Goal: Information Seeking & Learning: Learn about a topic

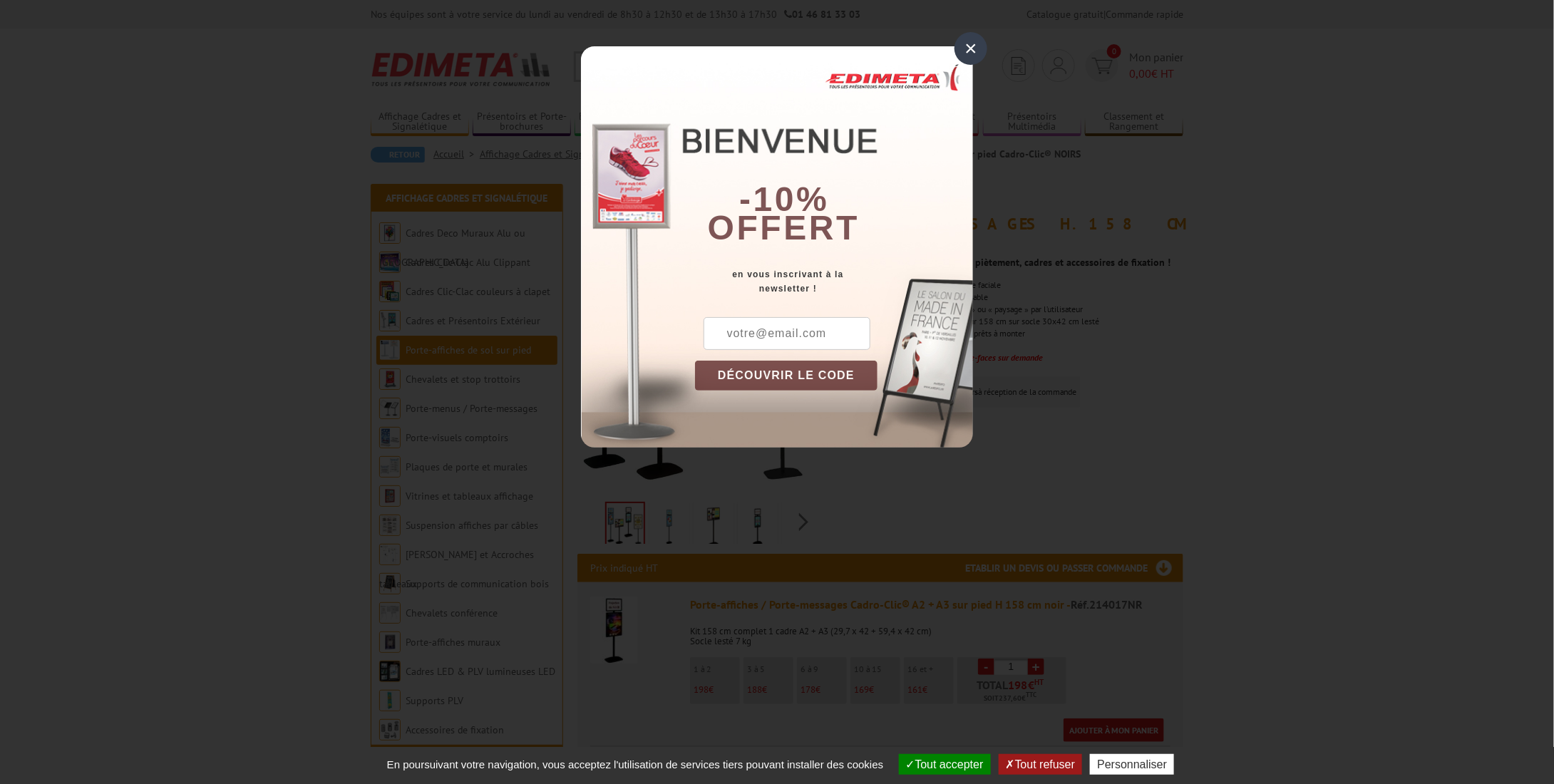
click at [967, 47] on div "×" at bounding box center [971, 48] width 33 height 33
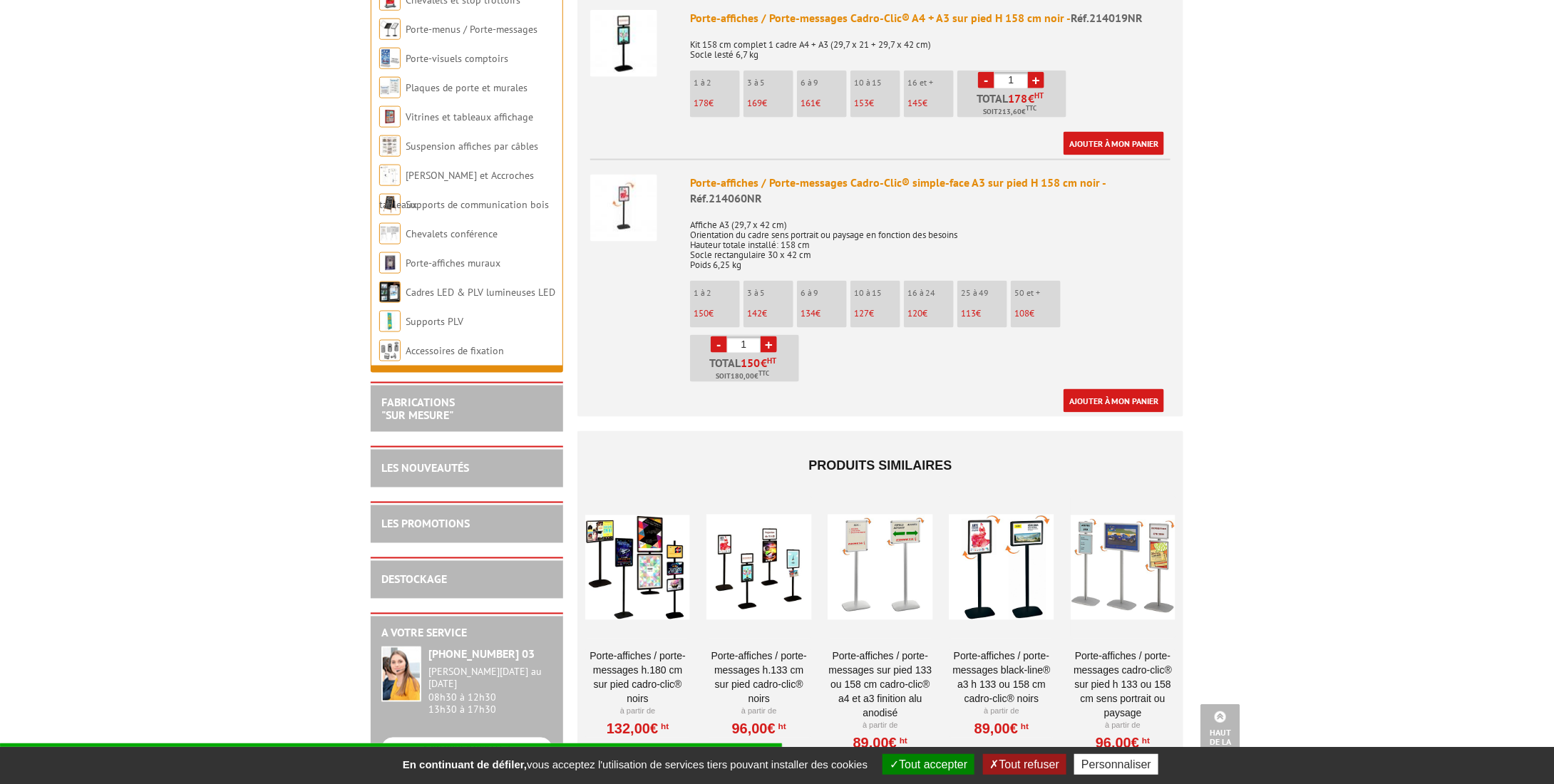
scroll to position [998, 0]
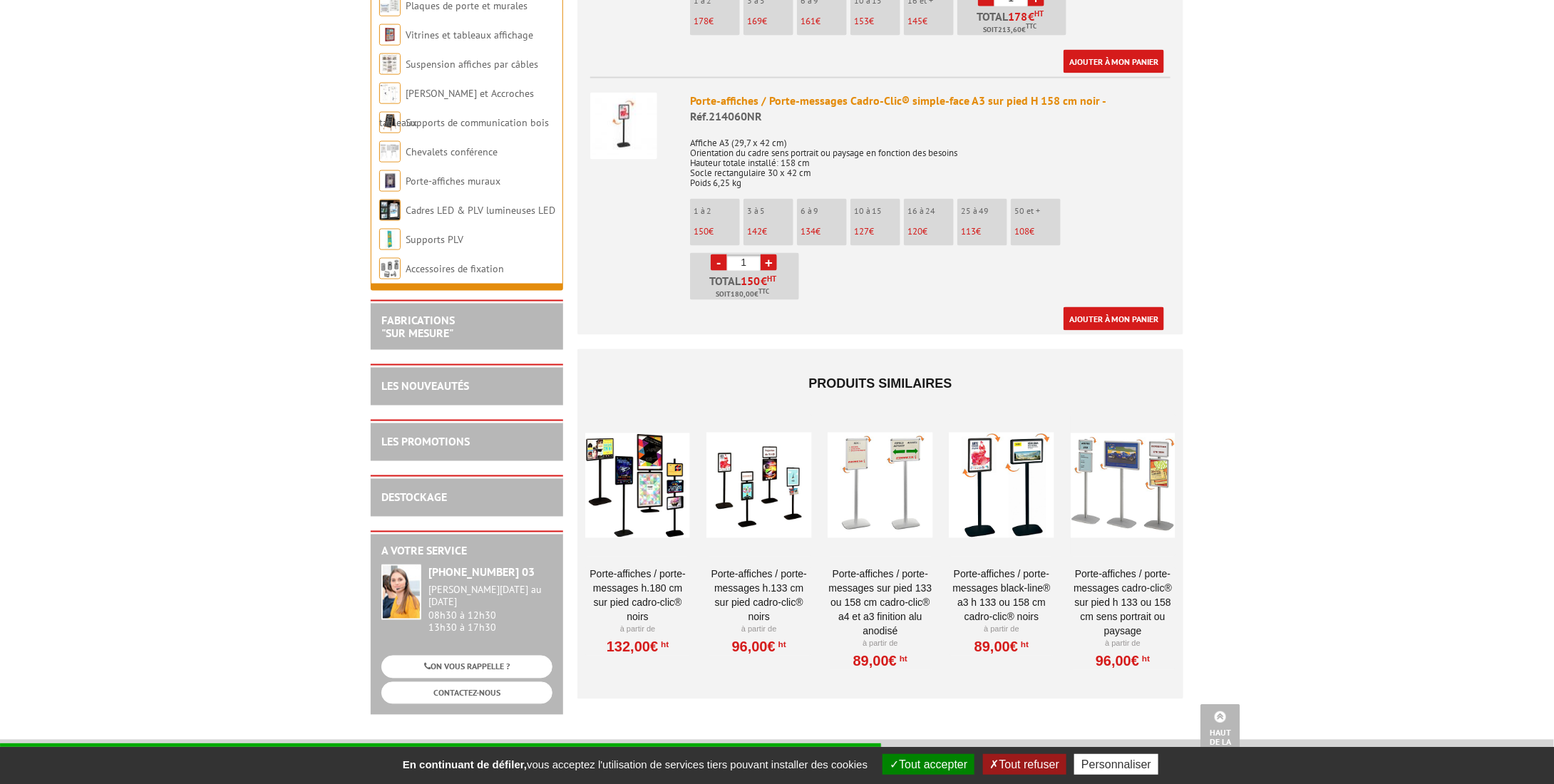
click at [1118, 444] on div at bounding box center [1122, 485] width 105 height 142
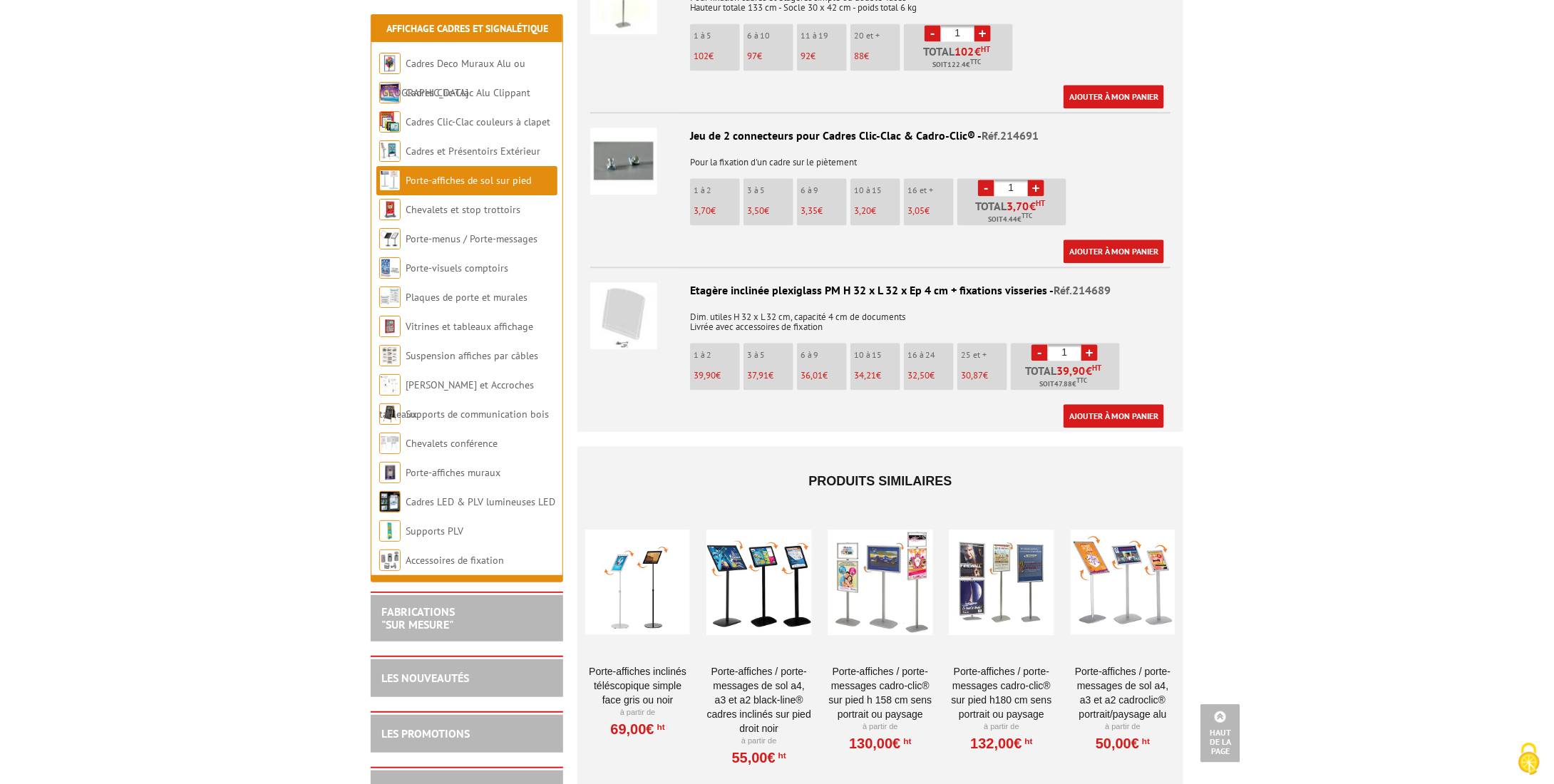
scroll to position [1709, 0]
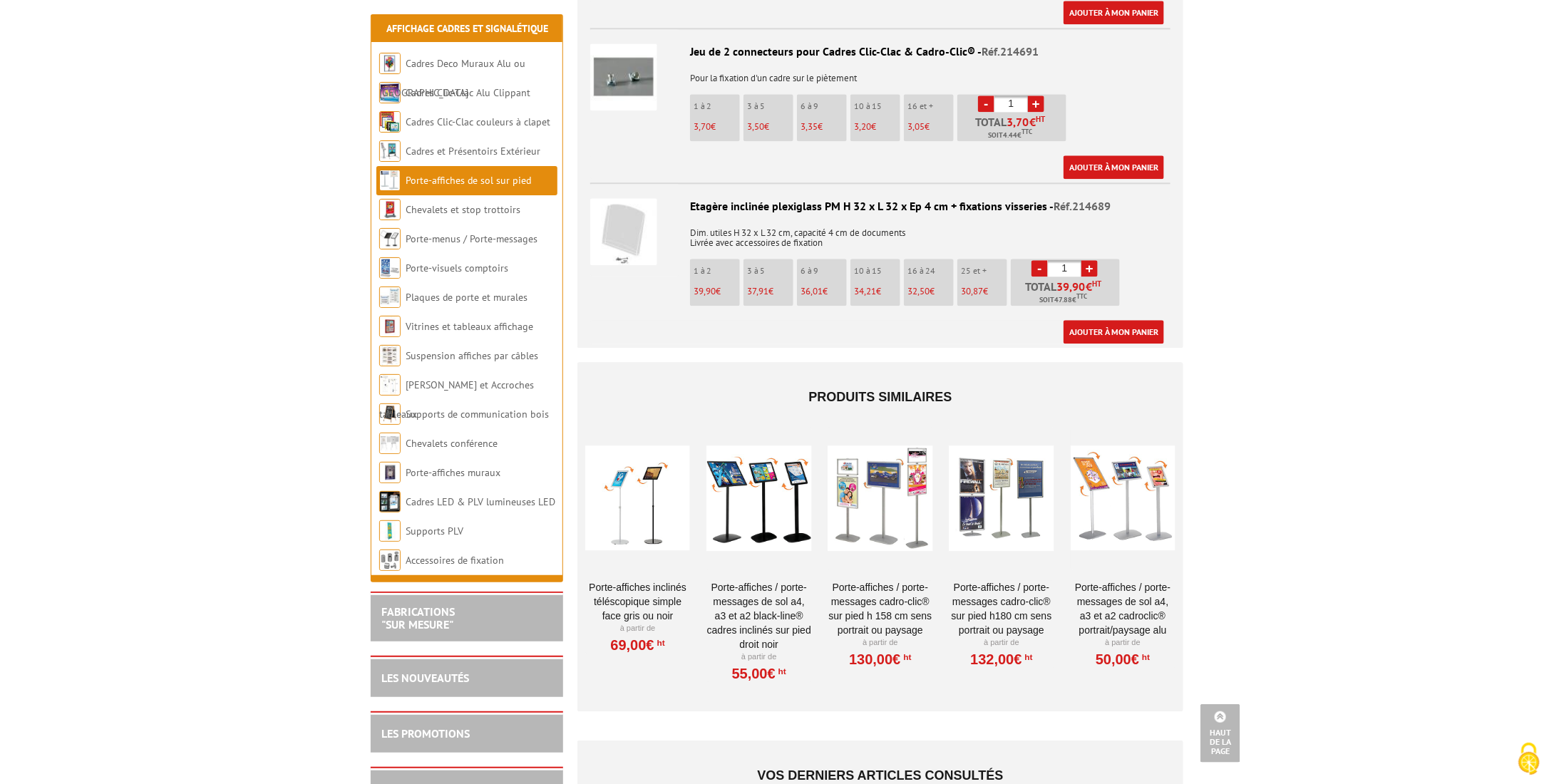
click at [1018, 489] on div at bounding box center [1001, 498] width 105 height 142
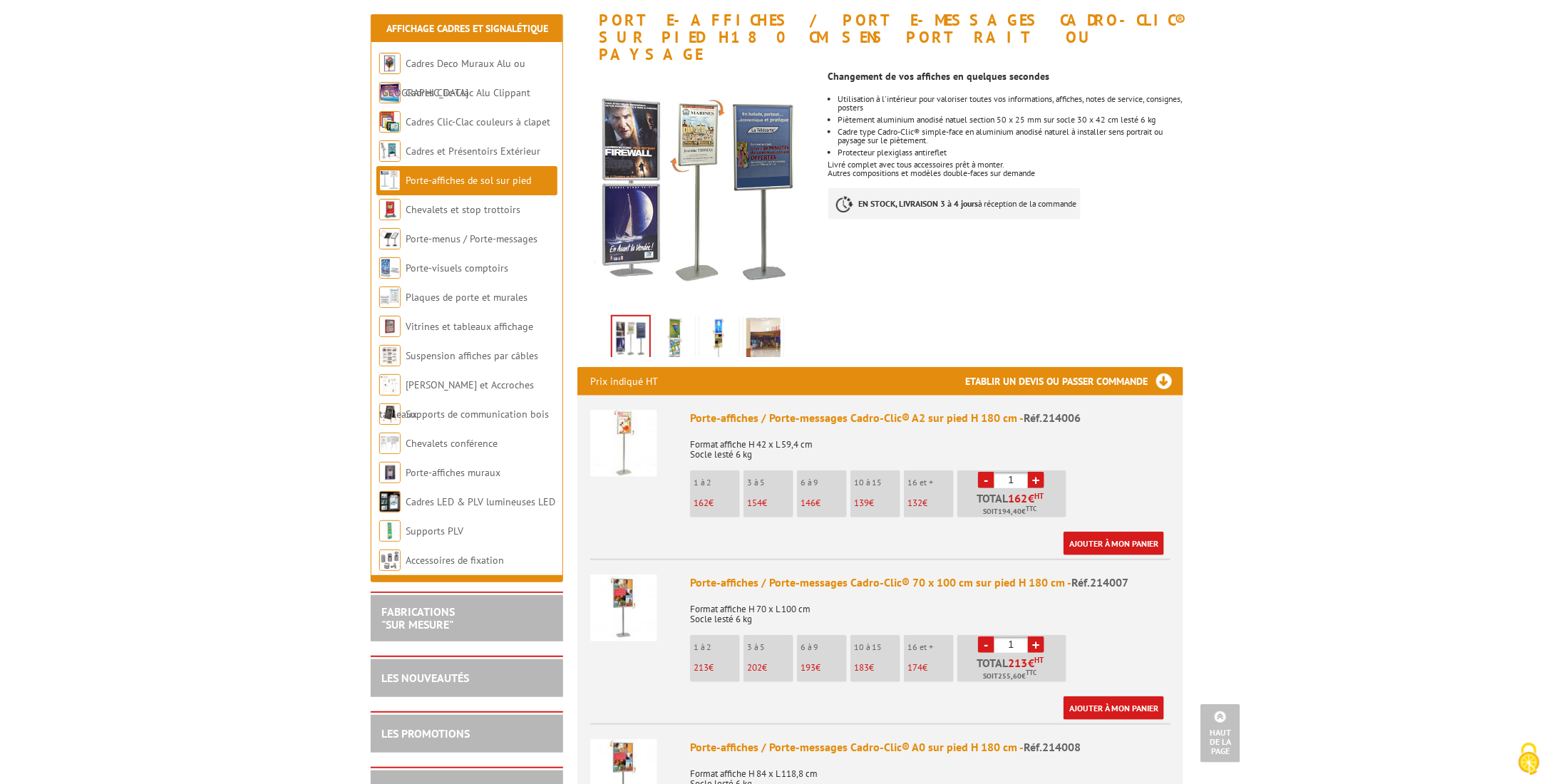
scroll to position [214, 0]
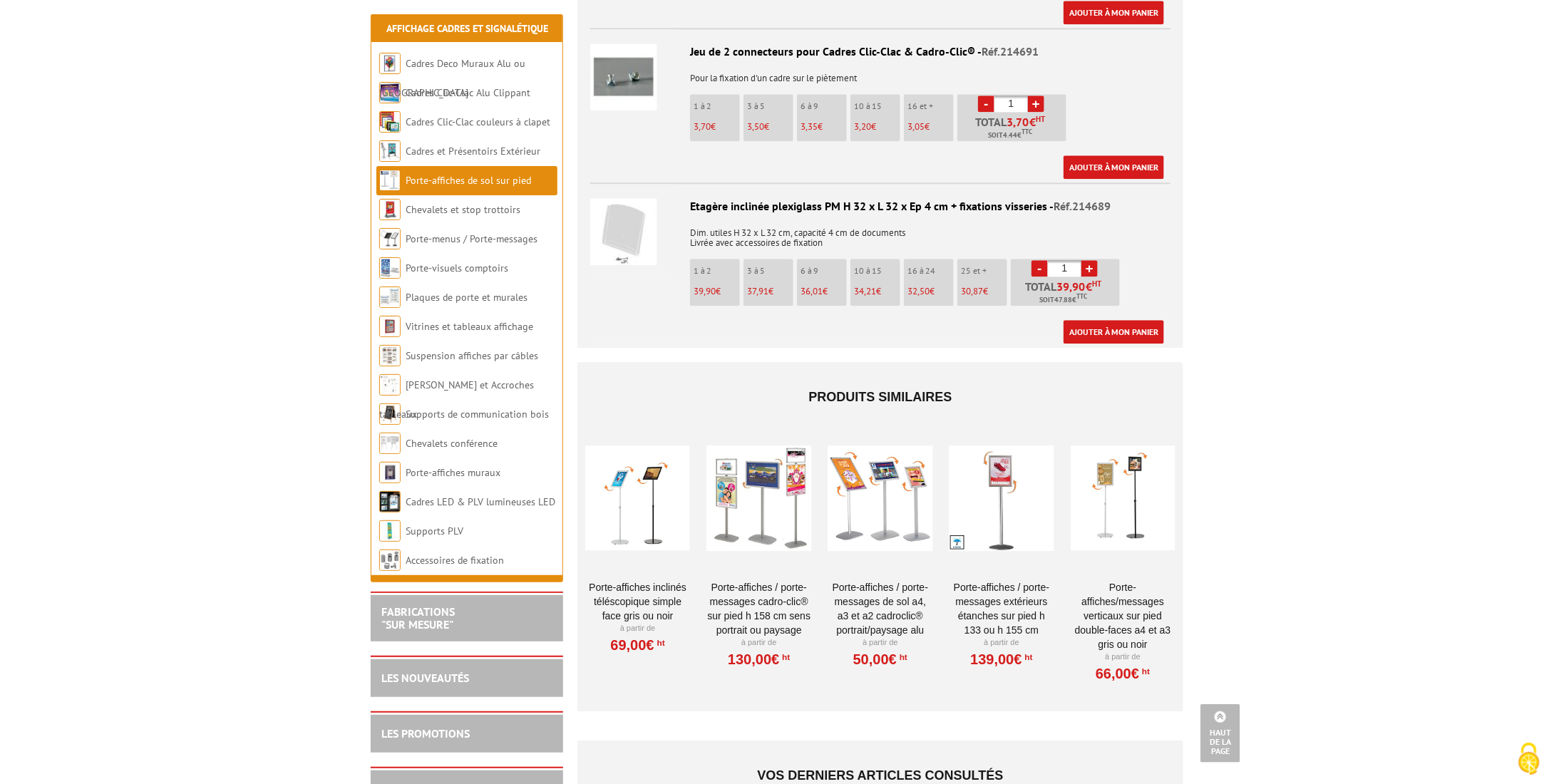
click at [1000, 461] on div at bounding box center [1001, 498] width 105 height 142
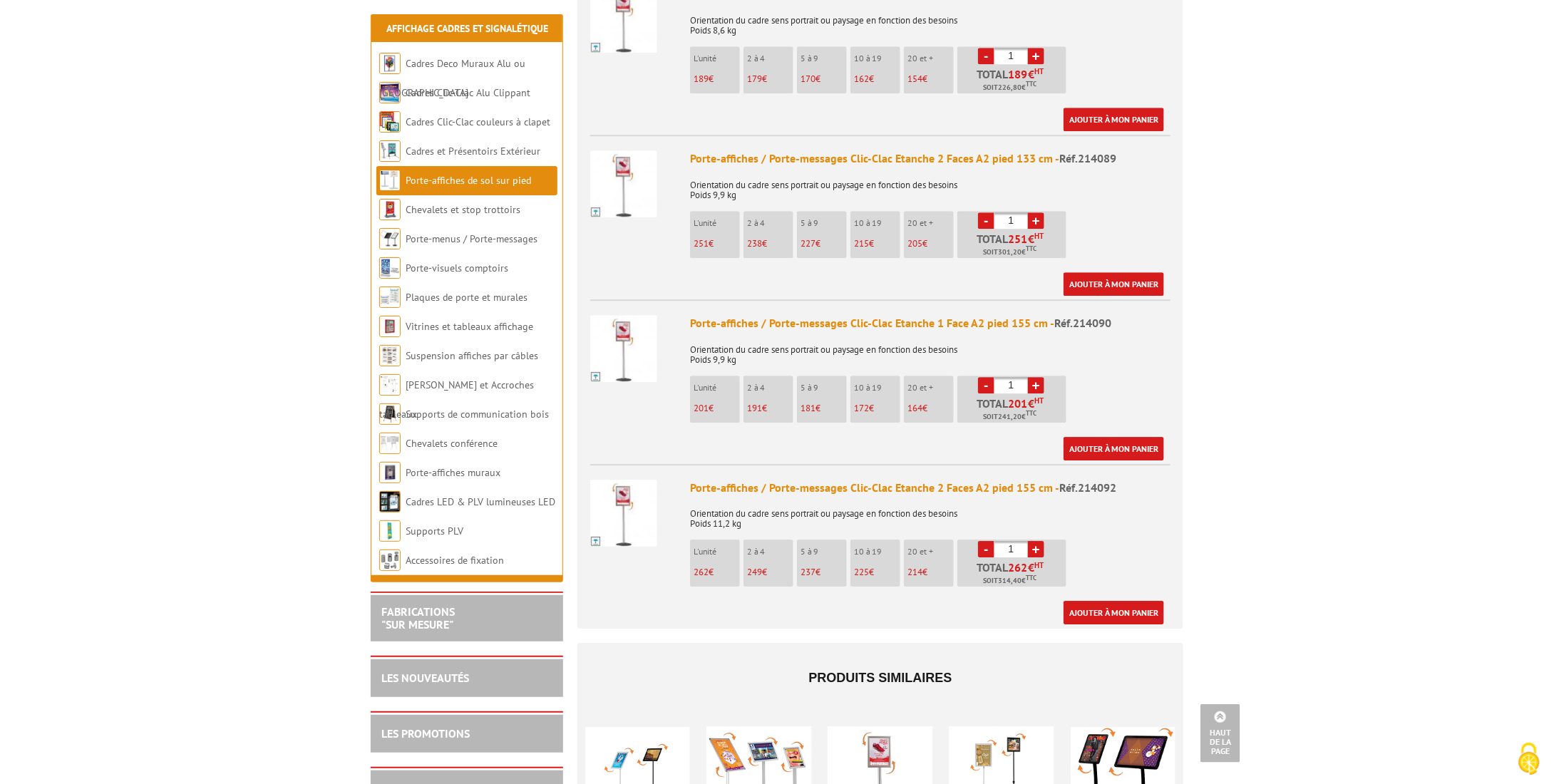
scroll to position [1923, 0]
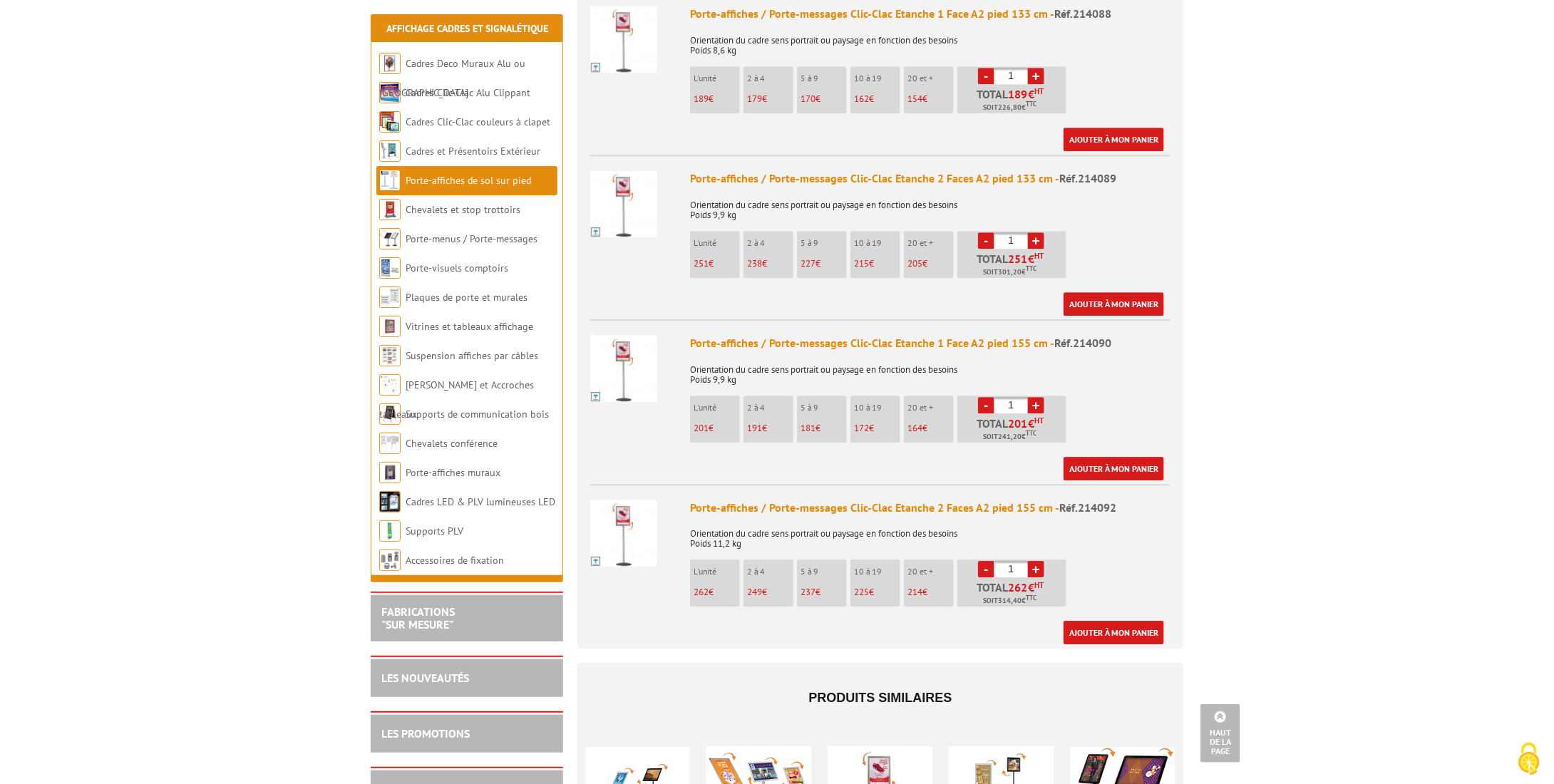
click at [643, 526] on img at bounding box center [623, 532] width 67 height 67
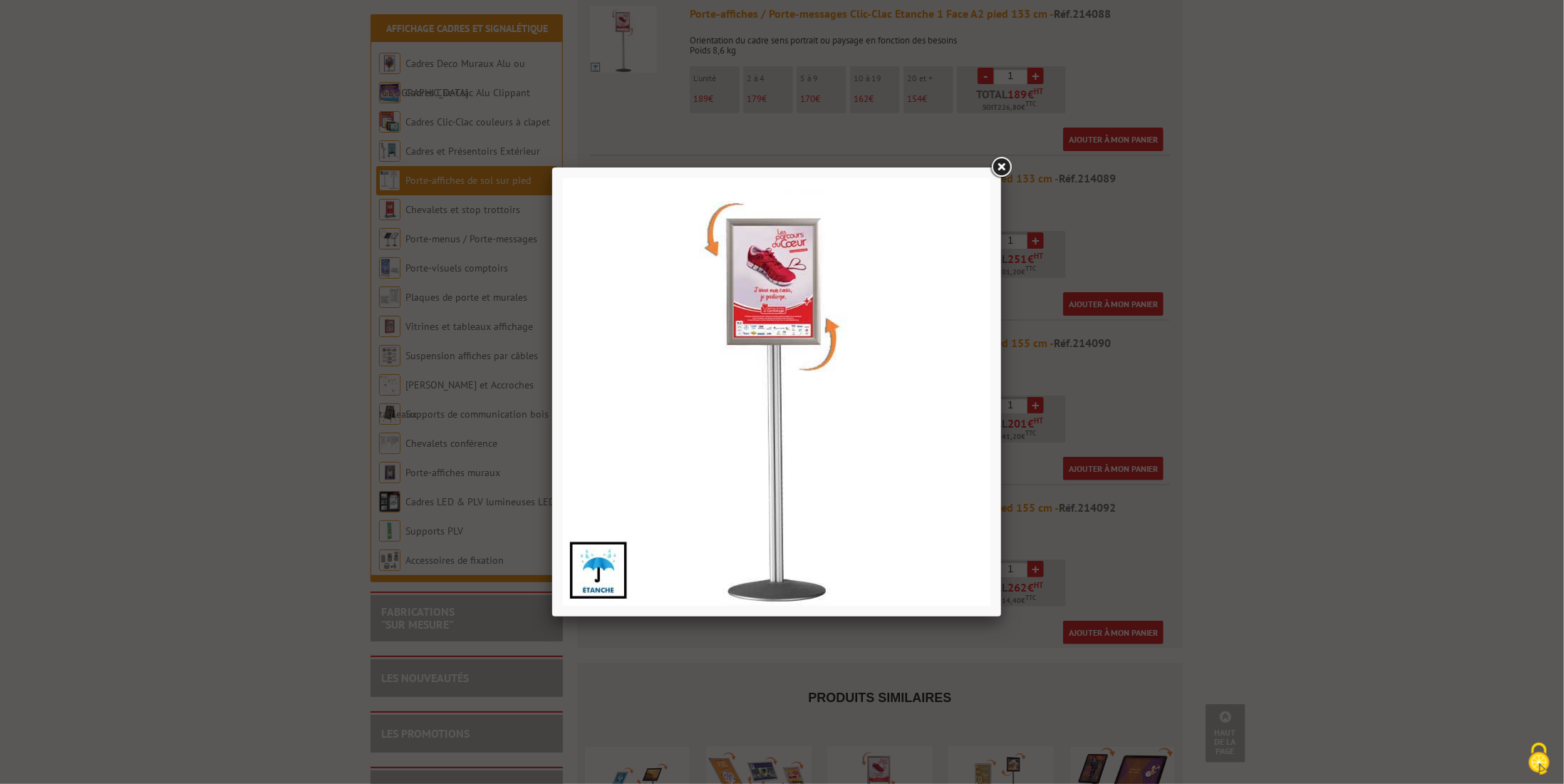
click at [999, 168] on link at bounding box center [1002, 167] width 26 height 26
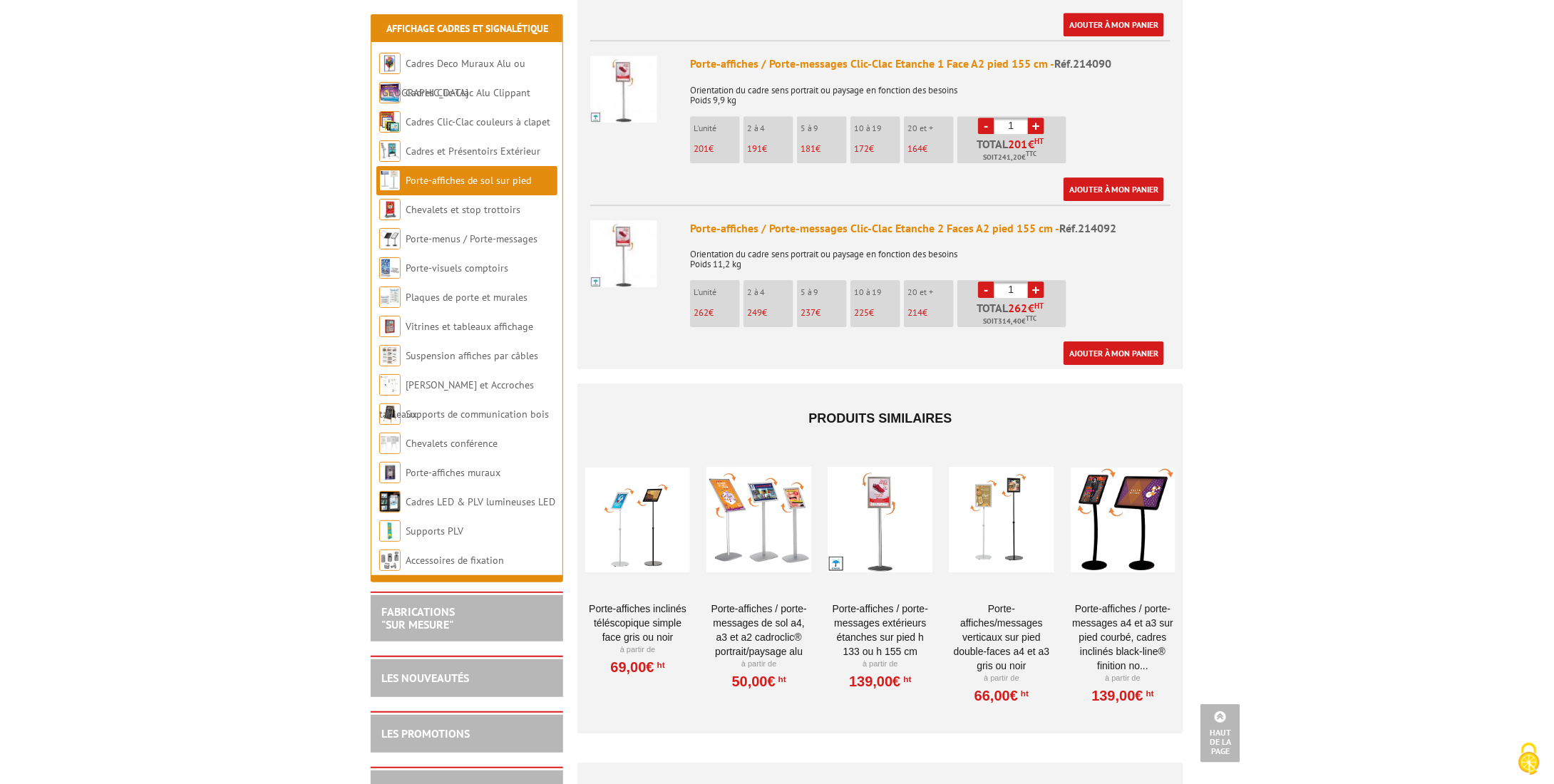
scroll to position [2209, 0]
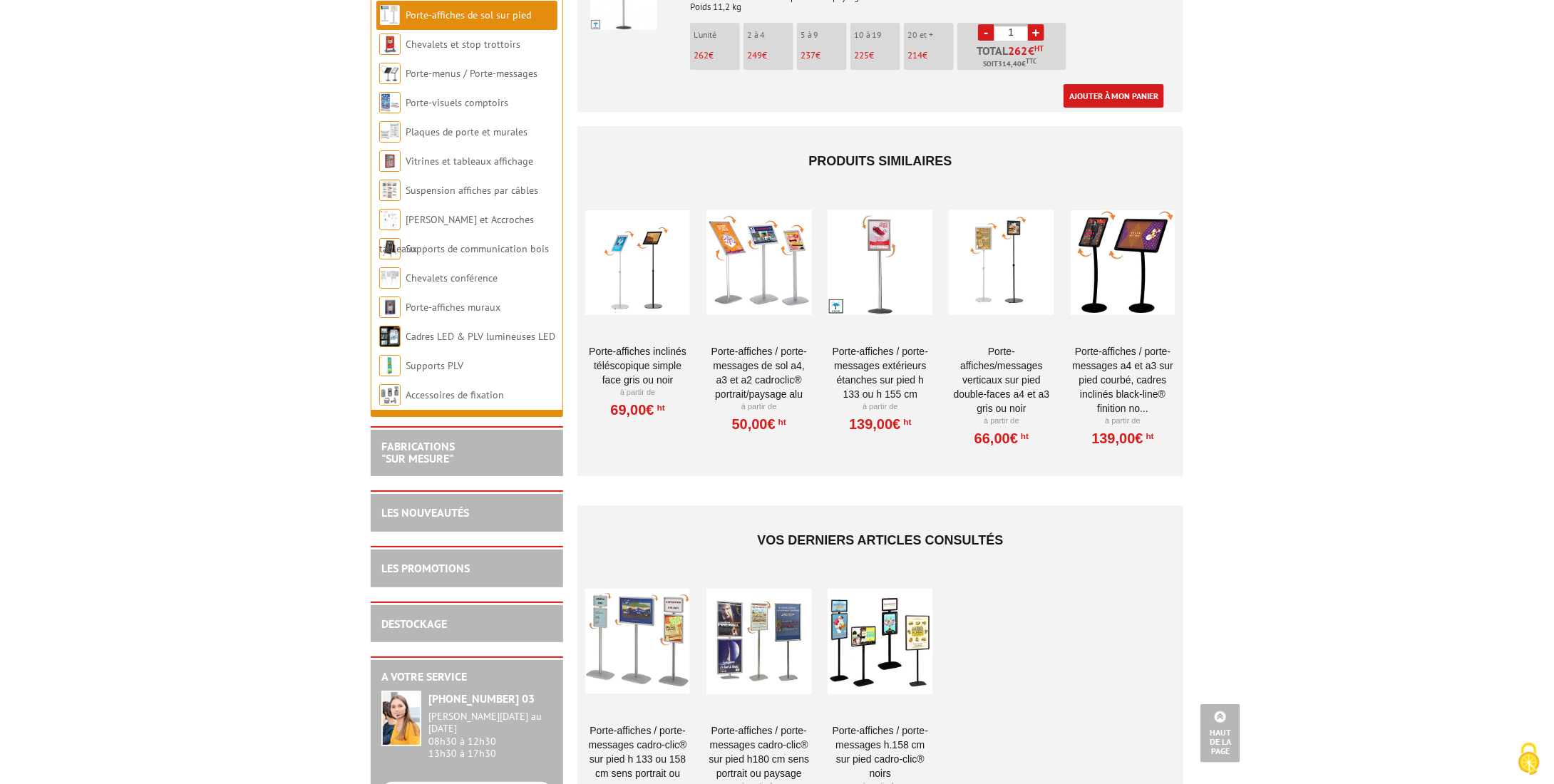
scroll to position [2422, 0]
